Goal: Transaction & Acquisition: Purchase product/service

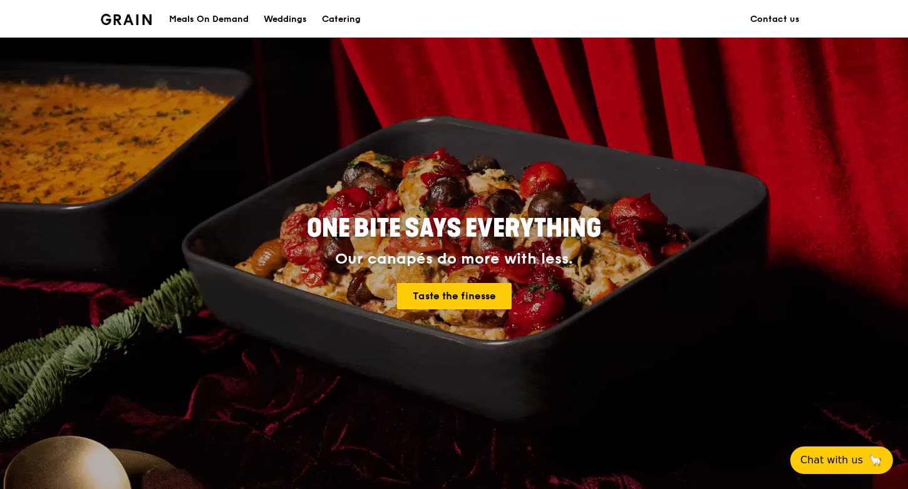
scroll to position [8, 0]
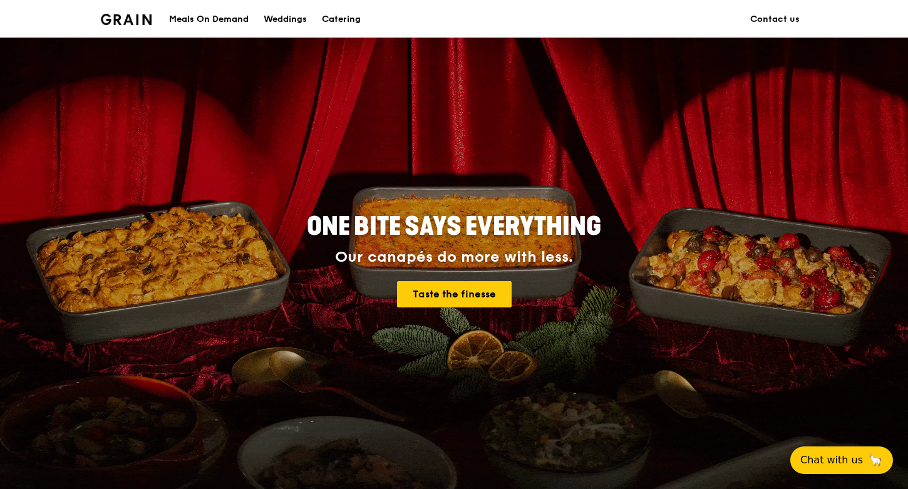
click at [209, 19] on div "Meals On Demand" at bounding box center [208, 20] width 79 height 38
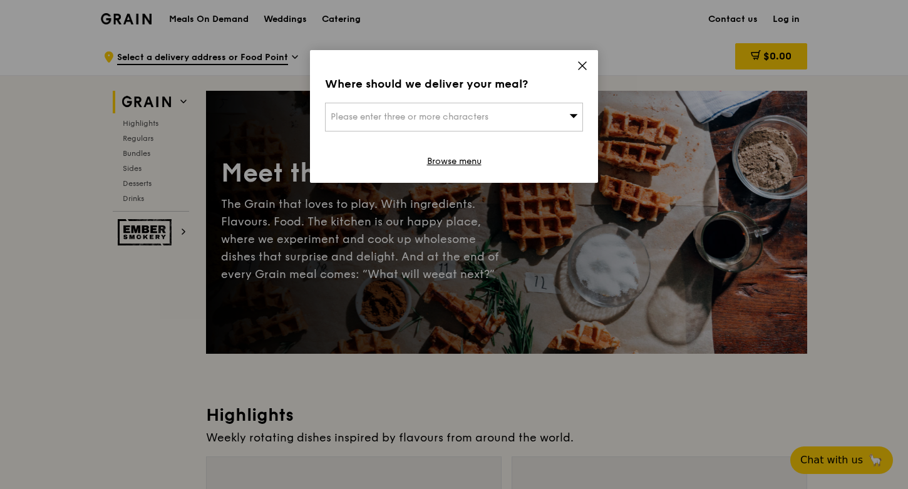
click at [570, 122] on div "Please enter three or more characters" at bounding box center [454, 117] width 258 height 29
drag, startPoint x: 566, startPoint y: 120, endPoint x: 581, endPoint y: 79, distance: 44.0
click at [570, 106] on input "search" at bounding box center [453, 117] width 257 height 28
click at [580, 68] on icon at bounding box center [581, 65] width 11 height 11
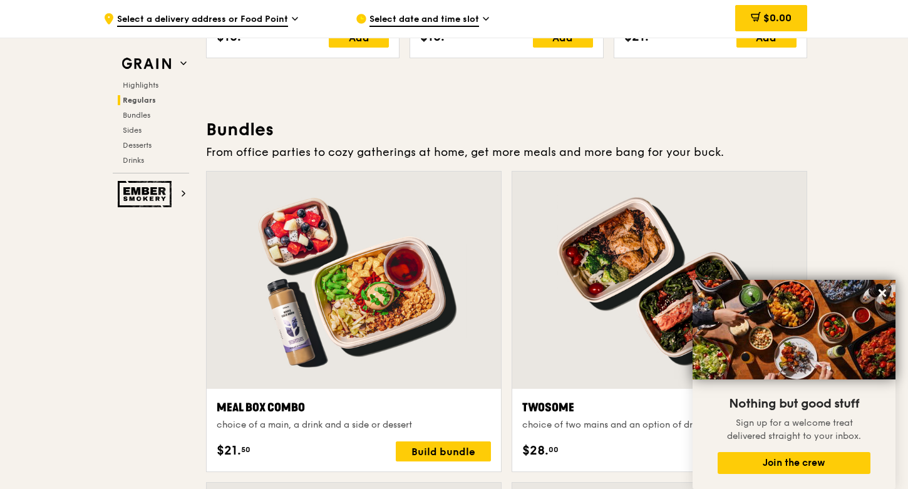
scroll to position [1836, 0]
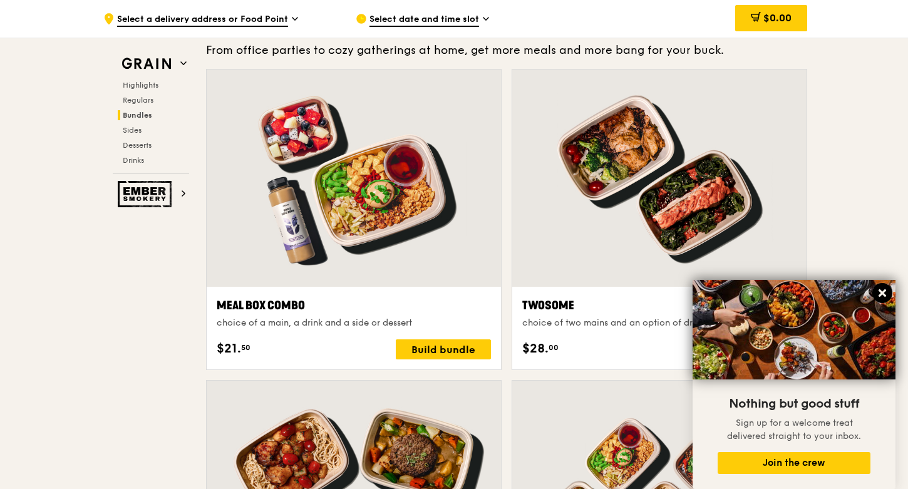
click at [887, 290] on icon at bounding box center [881, 292] width 11 height 11
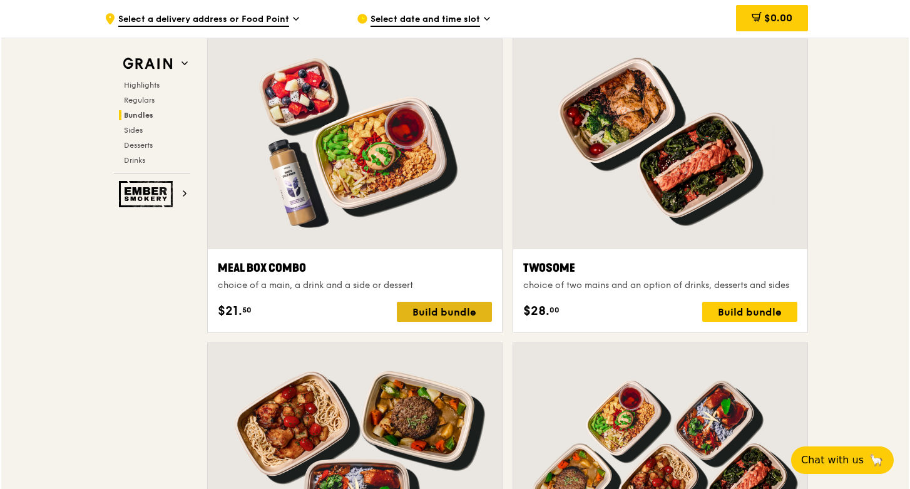
scroll to position [1878, 0]
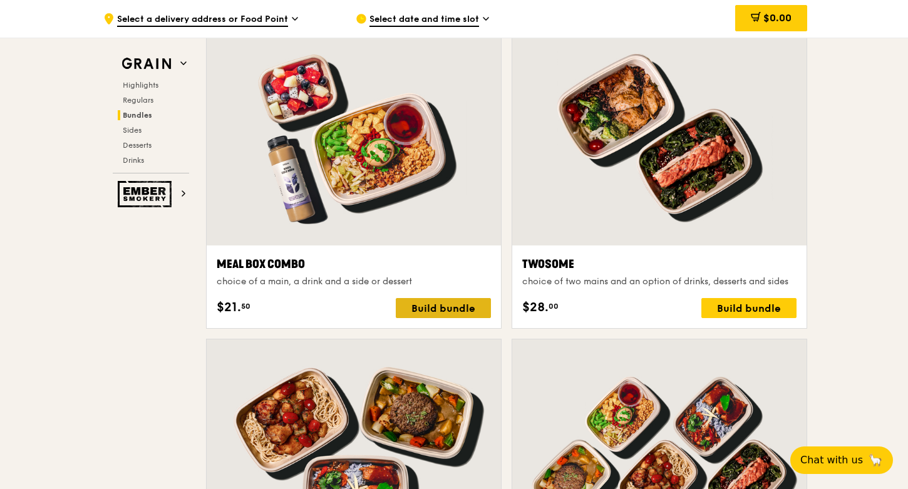
click at [443, 309] on div "Build bundle" at bounding box center [443, 308] width 95 height 20
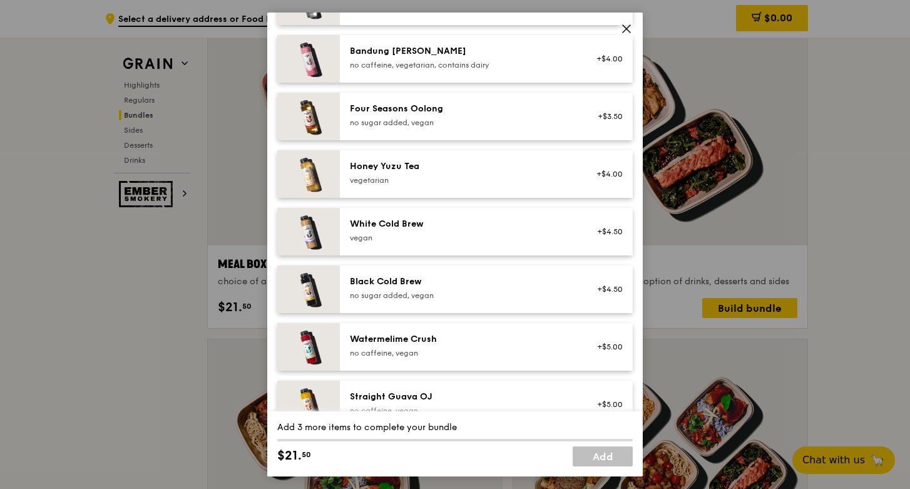
scroll to position [1459, 0]
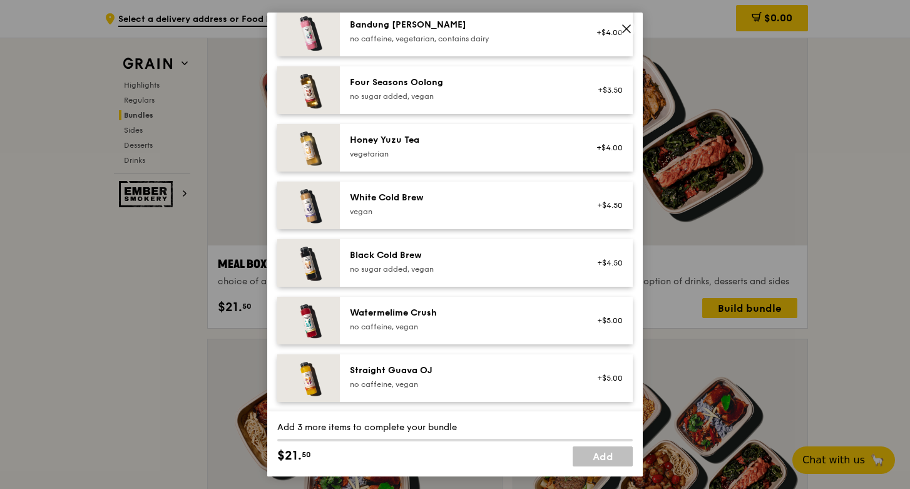
click at [628, 28] on icon at bounding box center [626, 28] width 11 height 11
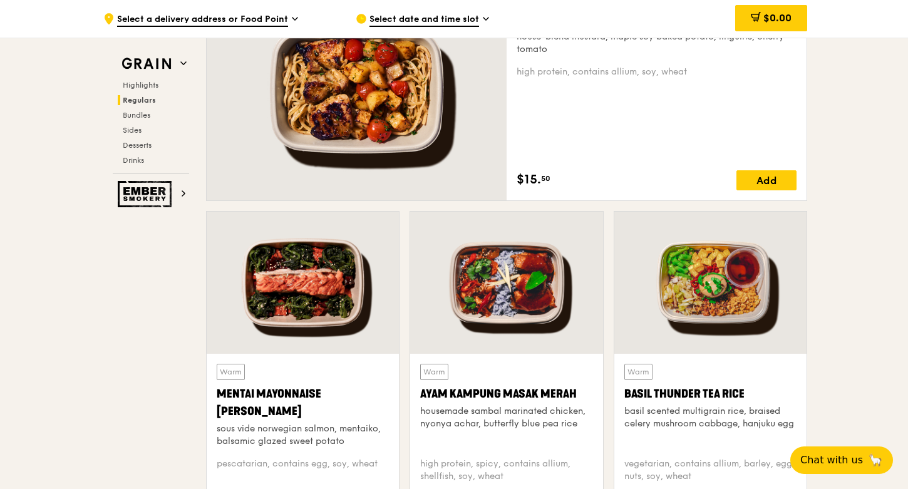
scroll to position [884, 0]
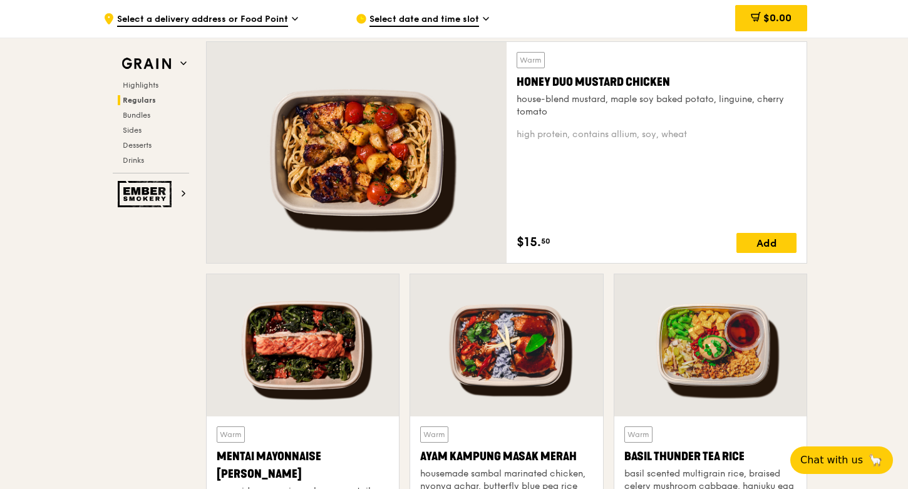
click at [518, 97] on div "house-blend mustard, maple soy baked potato, linguine, cherry tomato" at bounding box center [656, 105] width 280 height 25
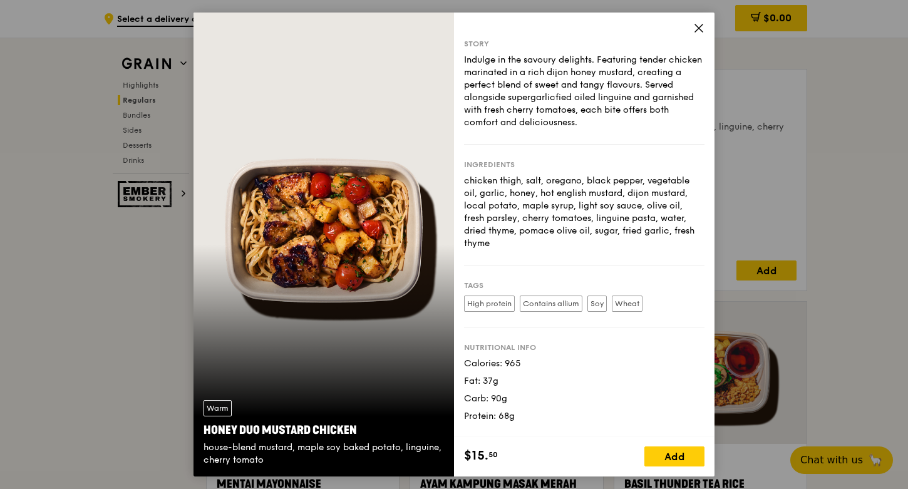
scroll to position [857, 0]
click at [699, 29] on icon at bounding box center [698, 28] width 11 height 11
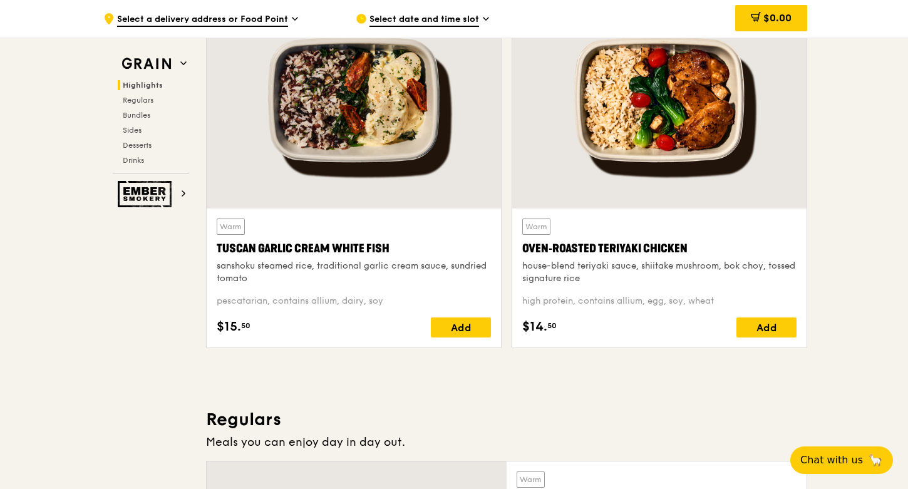
scroll to position [468, 0]
